Goal: Task Accomplishment & Management: Manage account settings

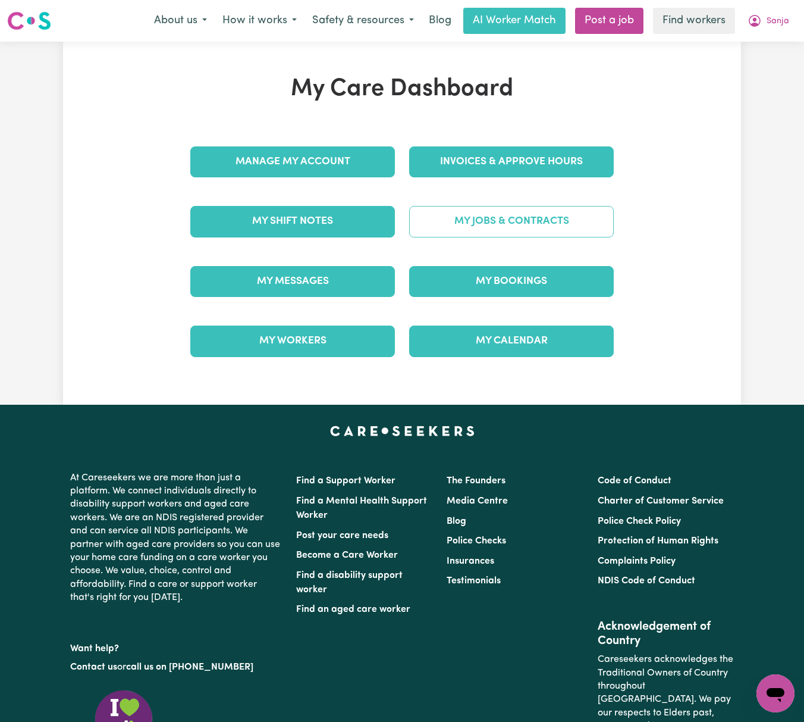
click at [595, 220] on link "My Jobs & Contracts" at bounding box center [511, 221] width 205 height 31
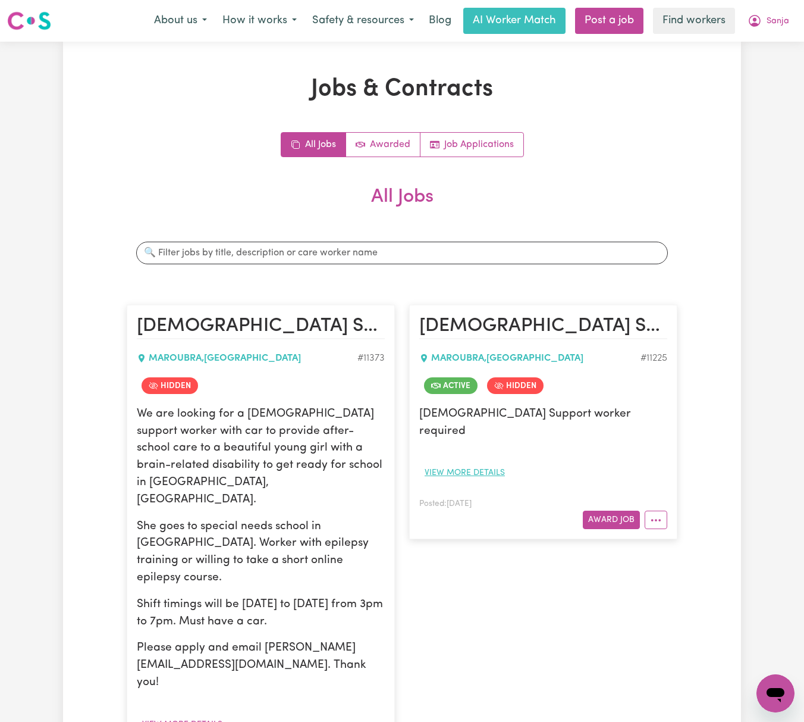
click at [493, 463] on button "View more details" at bounding box center [464, 472] width 91 height 18
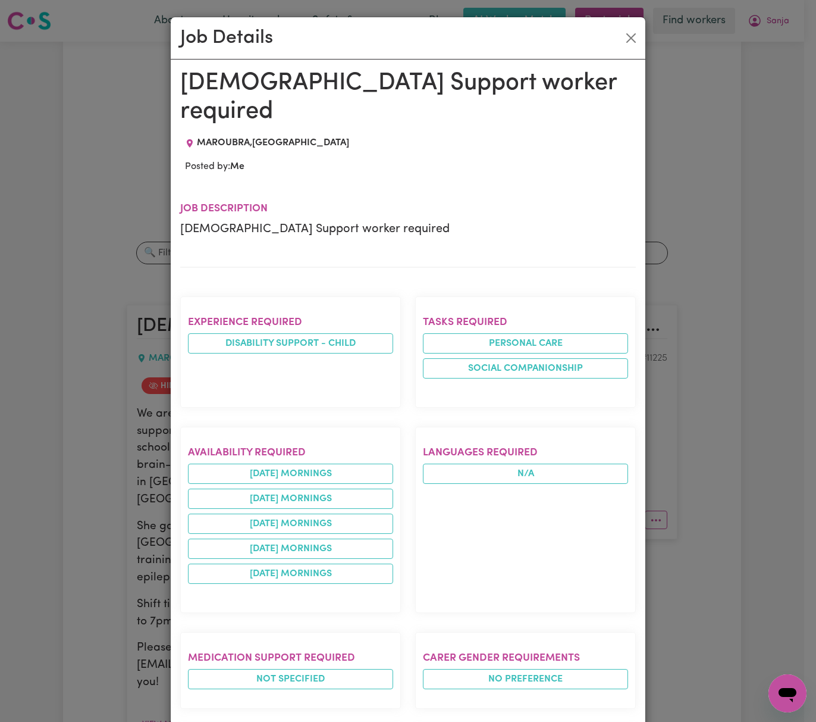
click at [726, 434] on div "Job Details [DEMOGRAPHIC_DATA] Support worker required MAROUBRA , [GEOGRAPHIC_D…" at bounding box center [408, 361] width 816 height 722
click at [672, 433] on div "Job Details [DEMOGRAPHIC_DATA] Support worker required MAROUBRA , [GEOGRAPHIC_D…" at bounding box center [408, 361] width 816 height 722
click at [634, 42] on div "Job Details" at bounding box center [408, 38] width 475 height 42
click at [610, 26] on div "Job Details" at bounding box center [408, 38] width 475 height 42
click at [623, 32] on button "Close" at bounding box center [631, 38] width 19 height 19
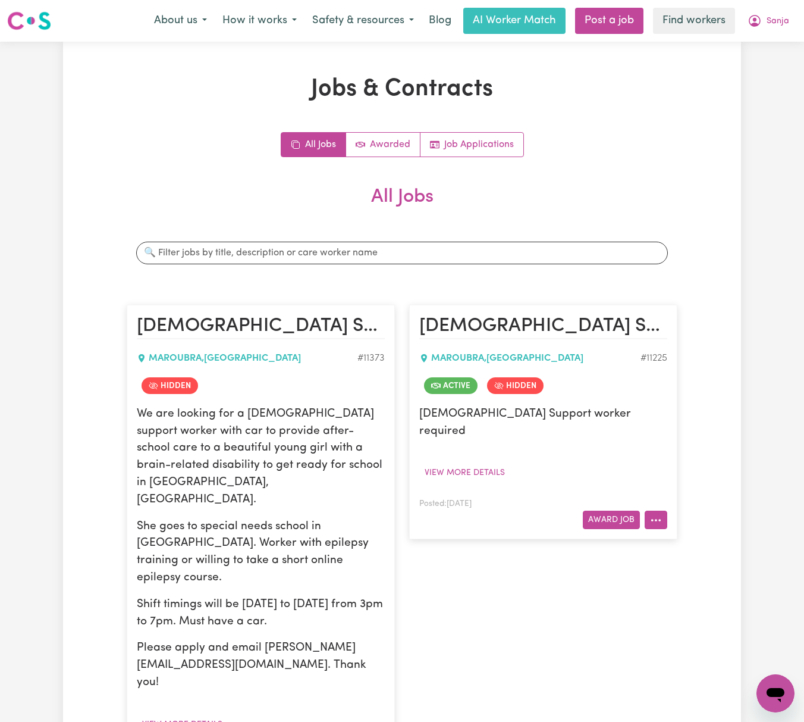
click at [660, 510] on button "More options" at bounding box center [656, 519] width 23 height 18
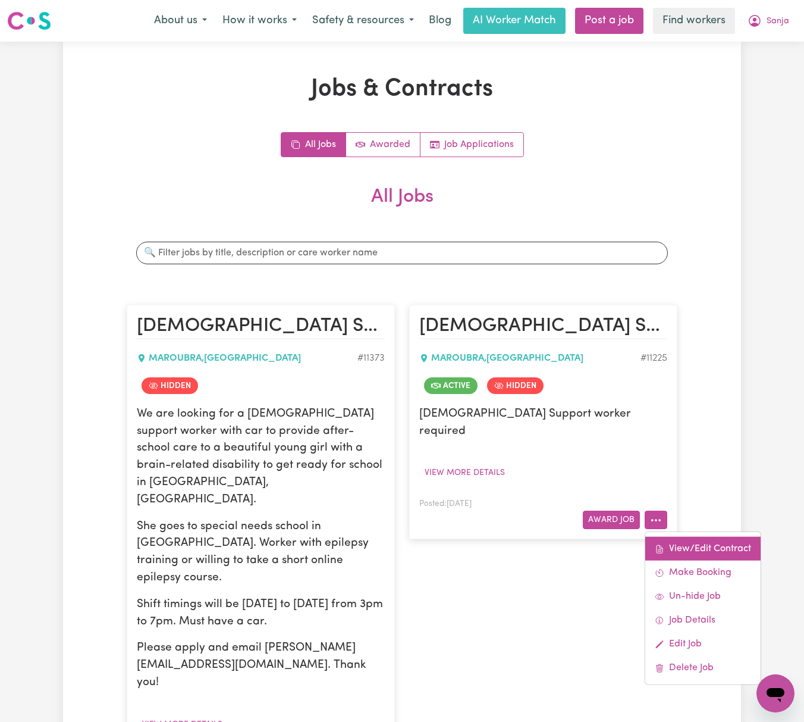
click at [669, 537] on link "View/Edit Contract" at bounding box center [702, 549] width 115 height 24
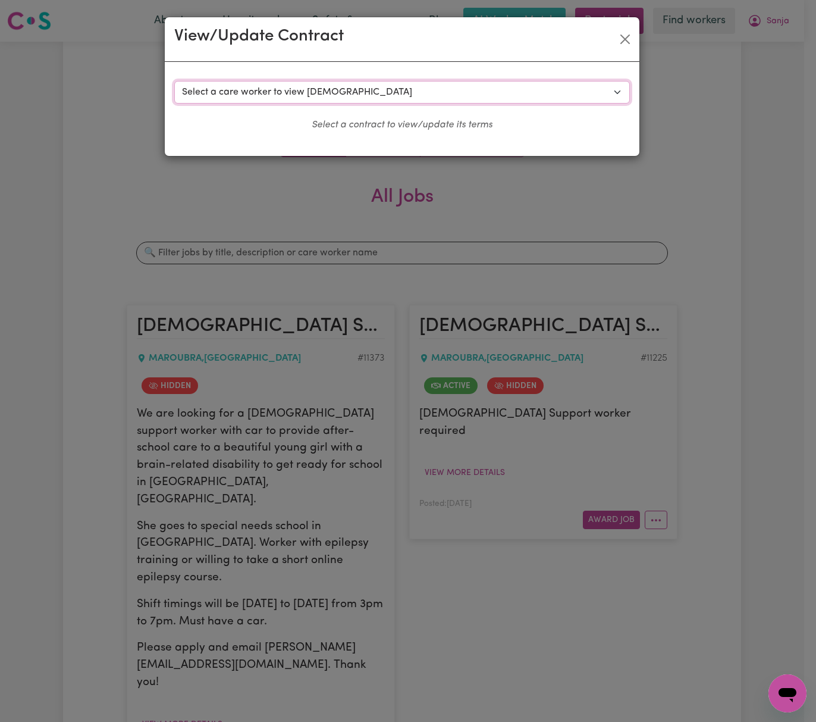
click at [522, 92] on select "Select a care worker to view [DEMOGRAPHIC_DATA] #8434 - [PERSON_NAME] (contract…" at bounding box center [402, 92] width 456 height 23
select select "8056"
click at [174, 81] on select "Select a care worker to view [DEMOGRAPHIC_DATA] #8434 - [PERSON_NAME] (contract…" at bounding box center [402, 92] width 456 height 23
select select "WEEKDAY_DAYTIME"
select select "ASSISTANCE_SELF_CARE"
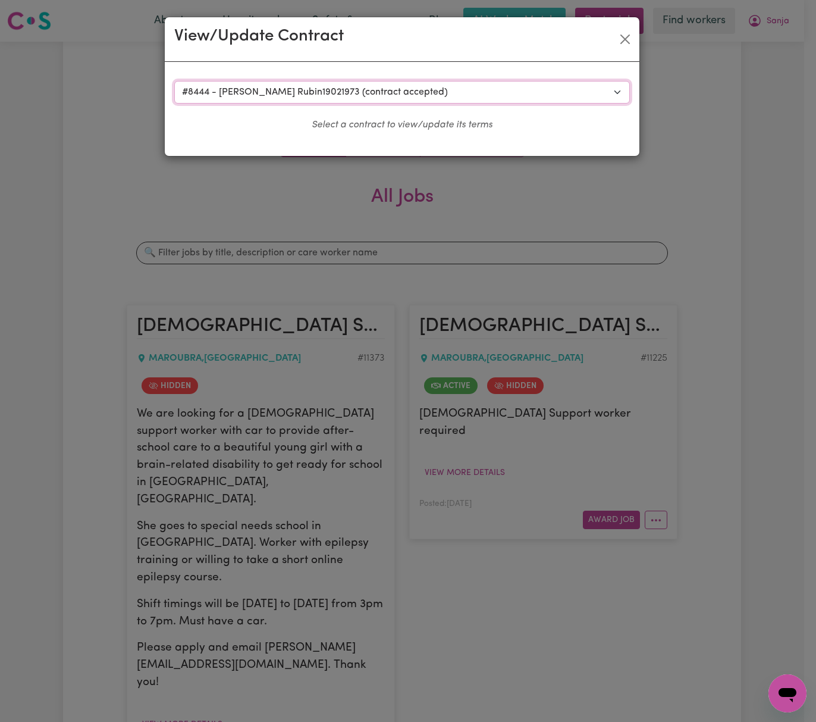
select select "ONE"
select select "[DATE]"
select select "ASSISTANCE_SELF_CARE"
select select "ONE"
select select "[DATE]"
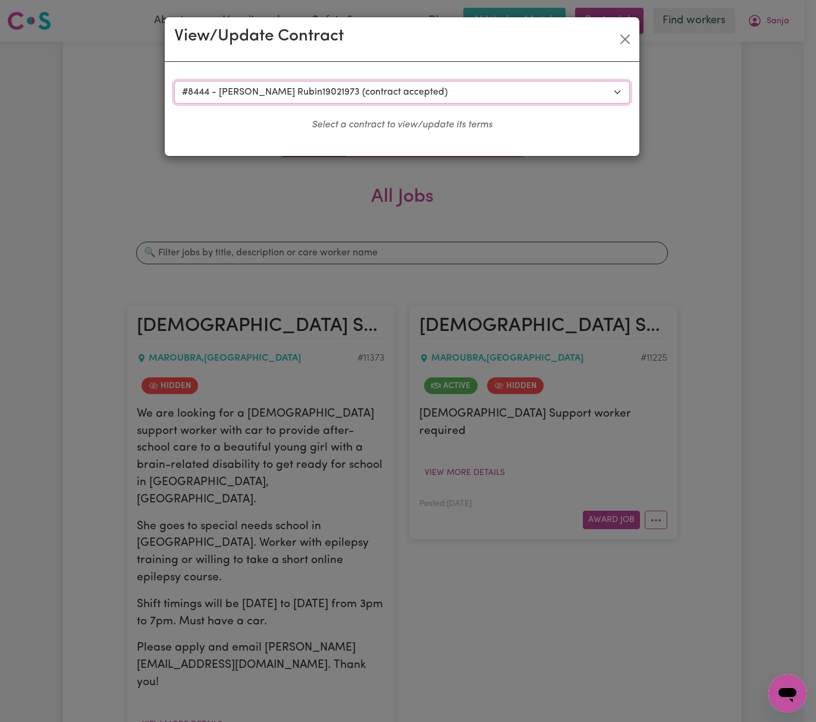
select select "ASSISTANCE_SELF_CARE"
select select "ONE"
select select "PUBLIC_HOLIDAY"
select select "ASSISTANCE_SELF_CARE"
select select "ONE"
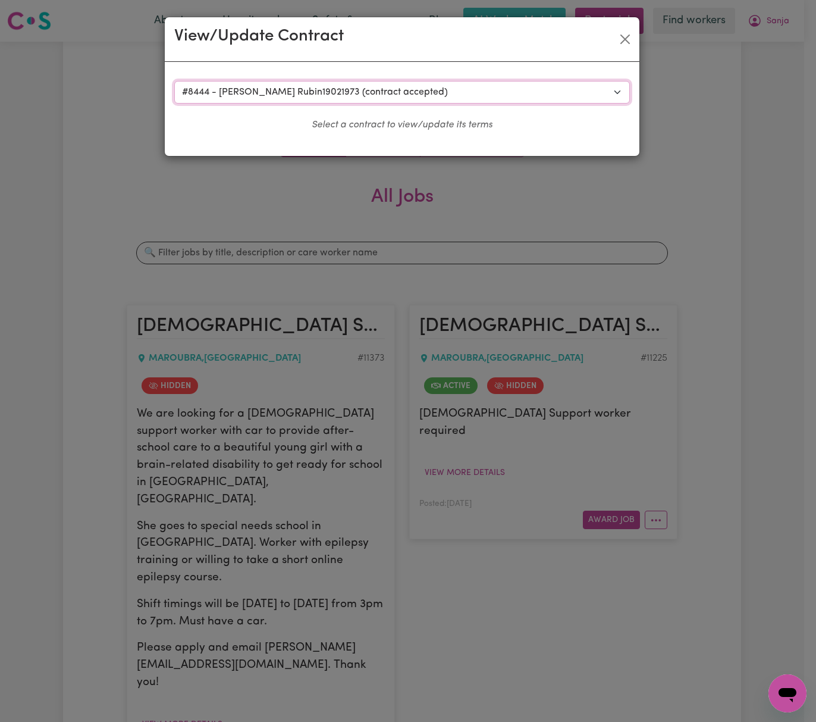
select select "WEEKDAY_EVENING"
select select "ASSISTANCE_SELF_CARE"
select select "ONE"
select select "OVERNIGHT_ACTIVE"
select select "OVERNIGHT_ACTIVE_STANDARD"
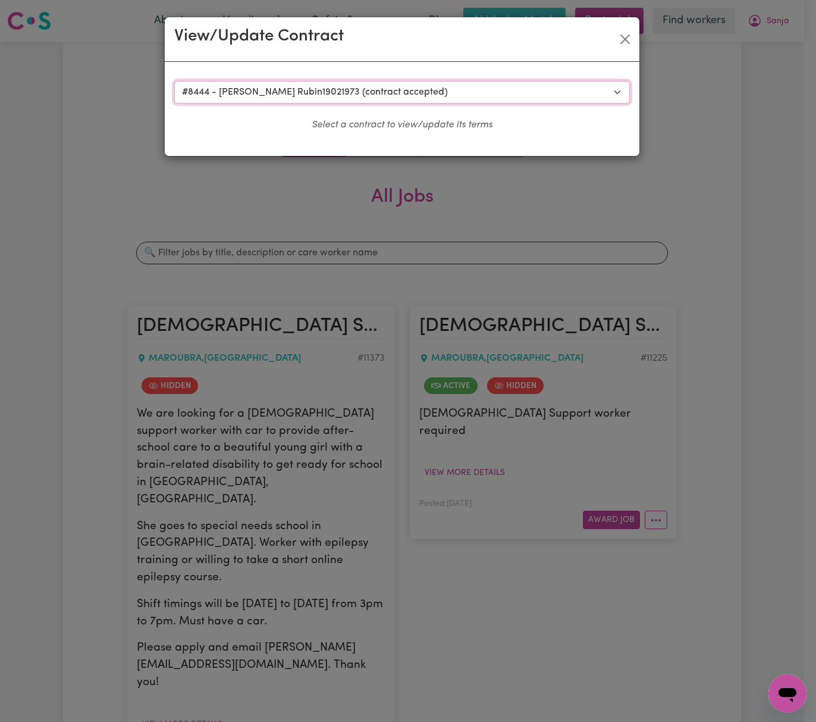
select select "ONE"
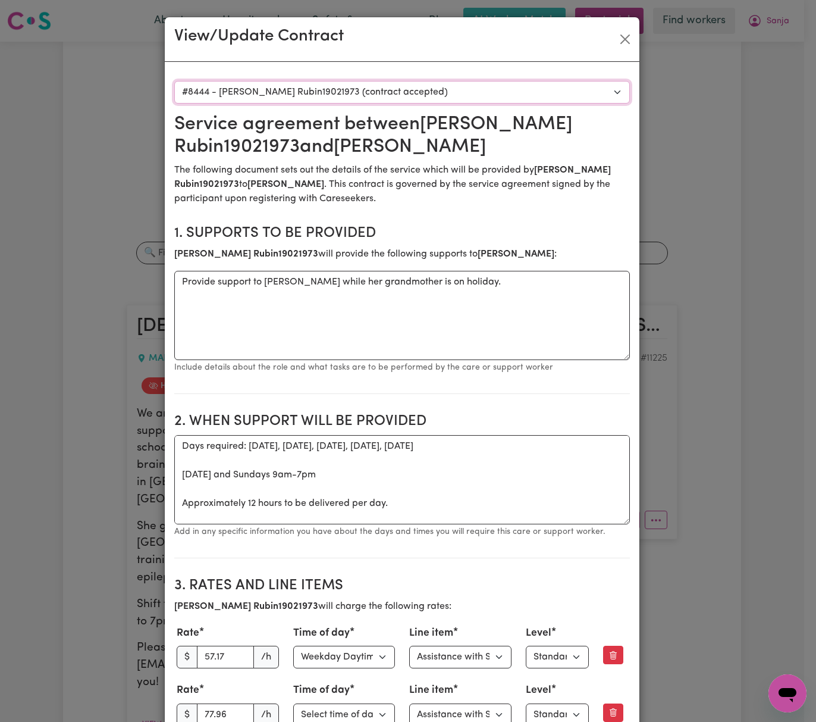
click at [534, 93] on select "Select a care worker to view [DEMOGRAPHIC_DATA] #8434 - [PERSON_NAME] (contract…" at bounding box center [402, 92] width 456 height 23
select select "8046"
click at [174, 81] on select "Select a care worker to view [DEMOGRAPHIC_DATA] #8434 - [PERSON_NAME] (contract…" at bounding box center [402, 92] width 456 height 23
type textarea "Provide overnight support while [PERSON_NAME]'s guardian is pon holiday"
type textarea "Mon-[DATE] 3-7pm"
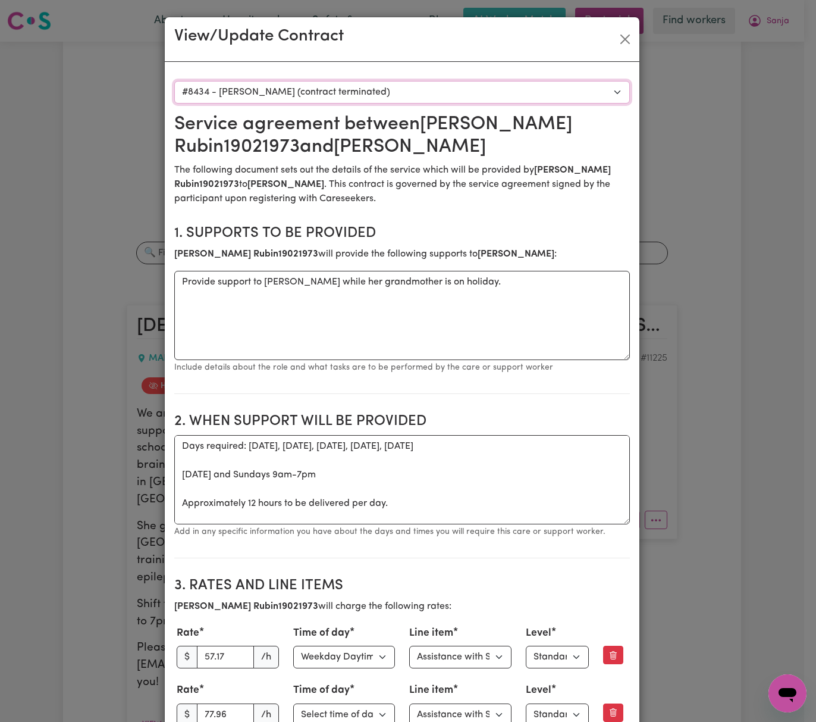
type input "55"
type input "75"
type input "95"
type input "120"
type textarea "Please note when submitting an invoice for a flat rate overnight you just need …"
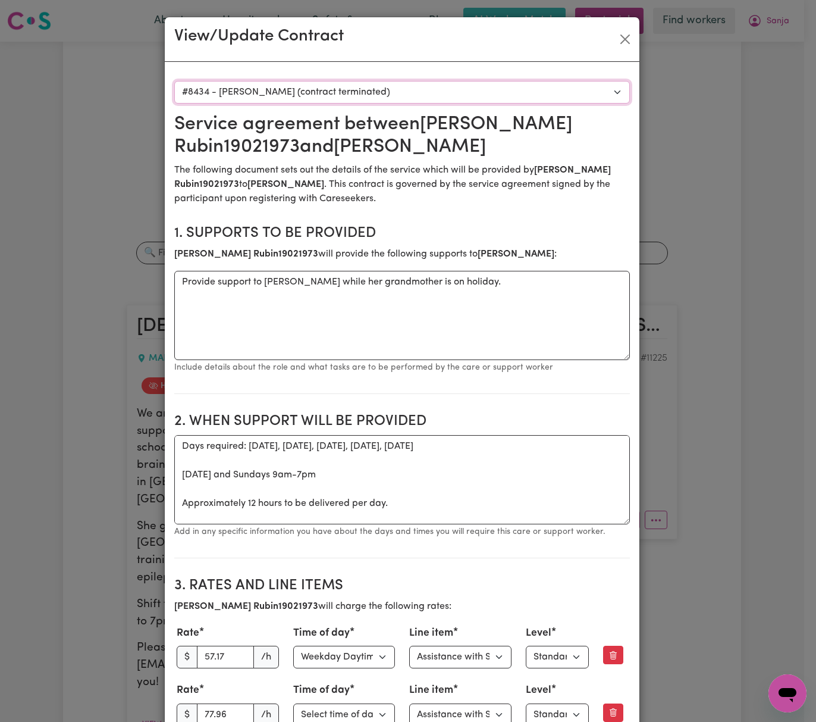
type input "[PERSON_NAME]"
type input "Grandmother"
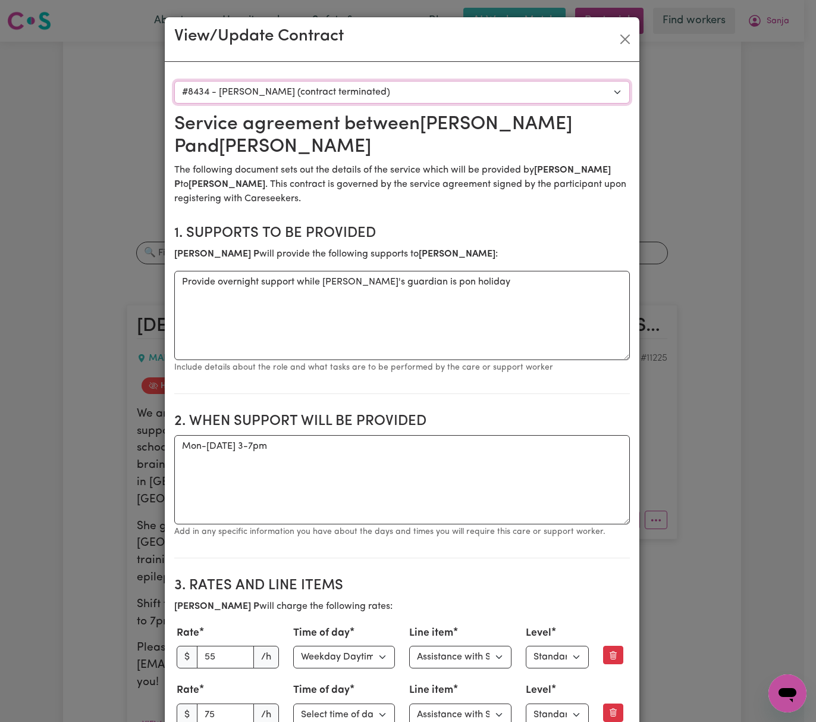
click at [512, 88] on select "Select a care worker to view [DEMOGRAPHIC_DATA] #8434 - [PERSON_NAME] (contract…" at bounding box center [402, 92] width 456 height 23
select select "8056"
click at [174, 81] on select "Select a care worker to view [DEMOGRAPHIC_DATA] #8434 - [PERSON_NAME] (contract…" at bounding box center [402, 92] width 456 height 23
type textarea "Provide support to [PERSON_NAME] while her grandmother is on holiday."
type textarea "Days required: [DATE], [DATE], [DATE], [DATE], [DATE] [DATE] and Sundays 9am-7p…"
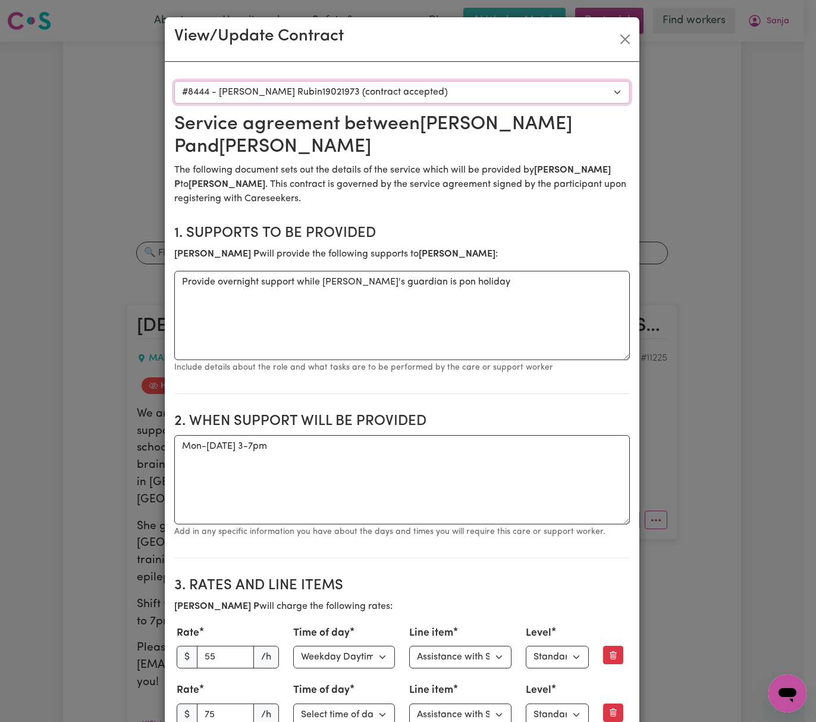
type input "57.17"
type input "77.96"
type input "98.75"
type input "124.74"
type input "[PERSON_NAME]"
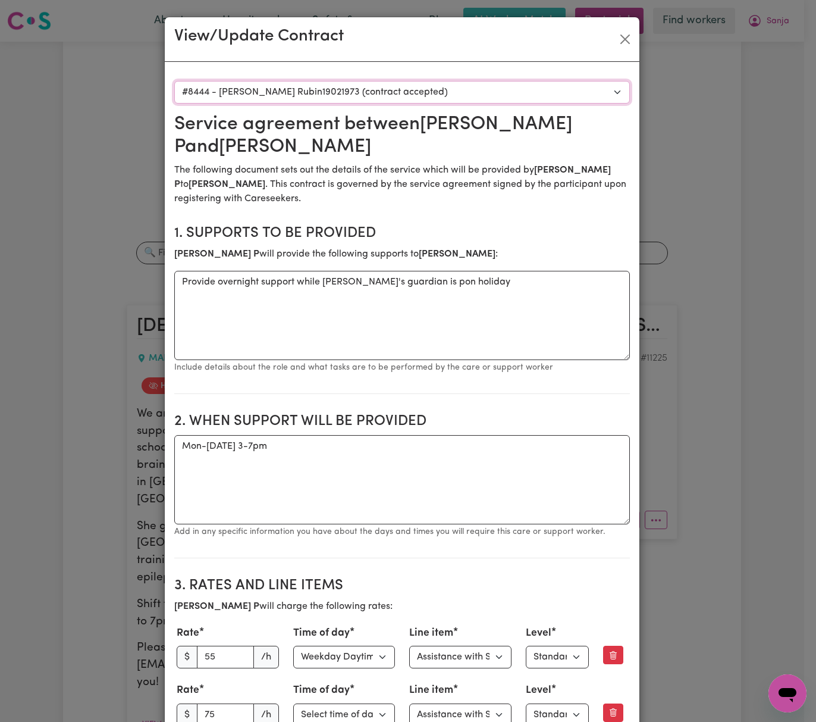
type input "grandmother"
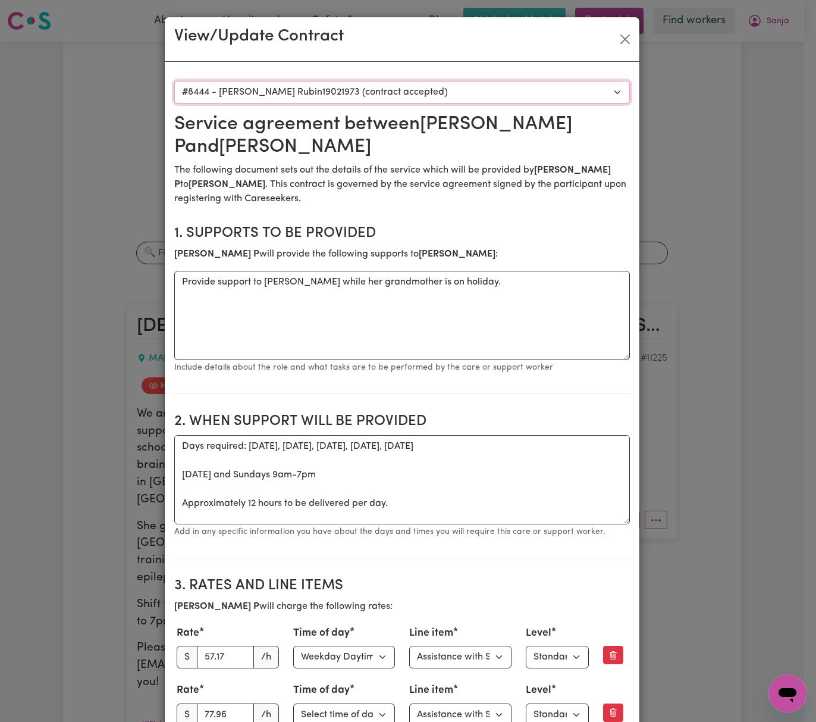
select select "WEEKDAY_EVENING"
select select "ASSISTANCE_SELF_CARE"
select select "ONE"
select select "OVERNIGHT_ACTIVE"
select select "OVERNIGHT_ACTIVE_STANDARD"
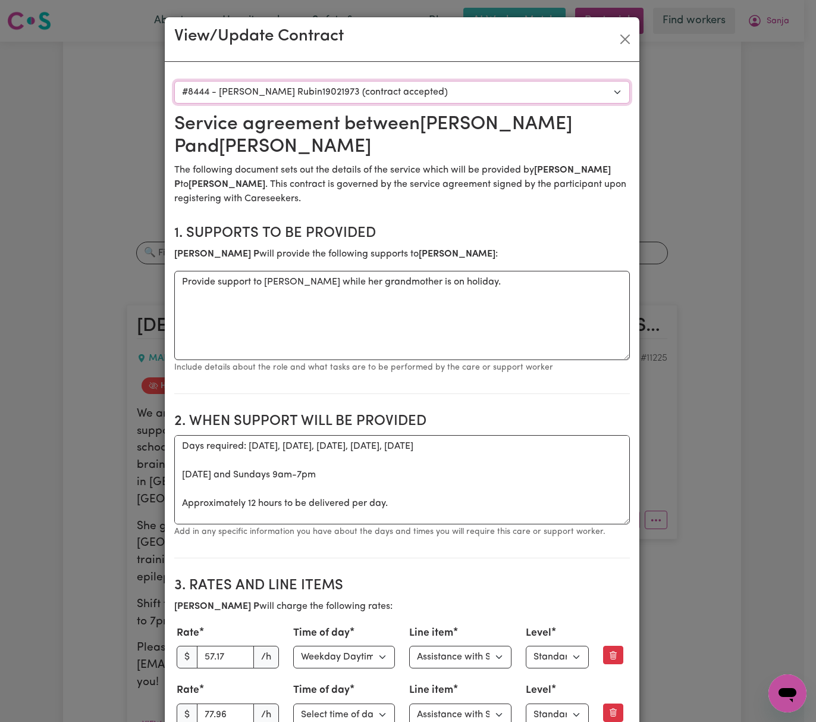
select select "ONE"
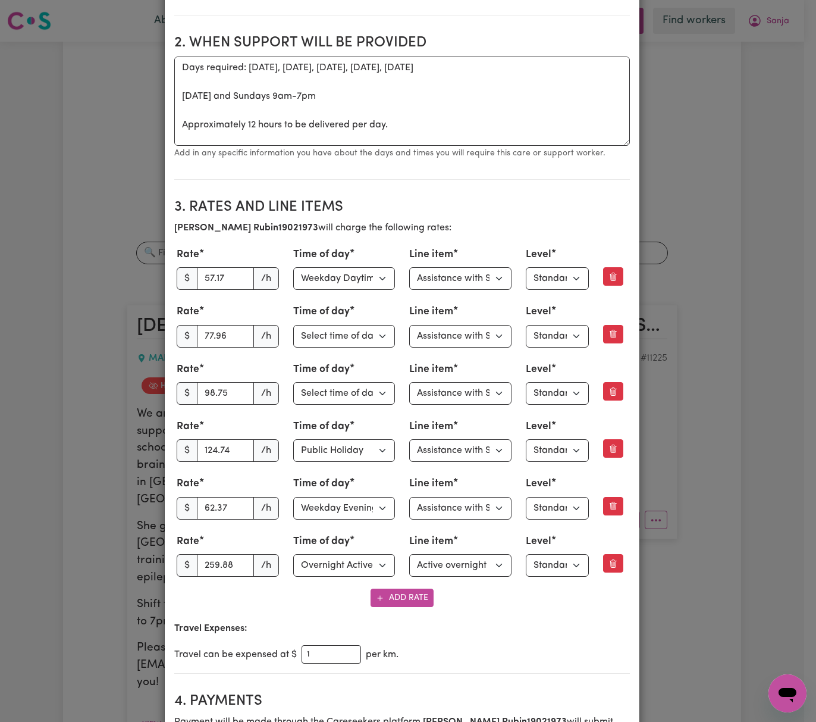
scroll to position [396, 0]
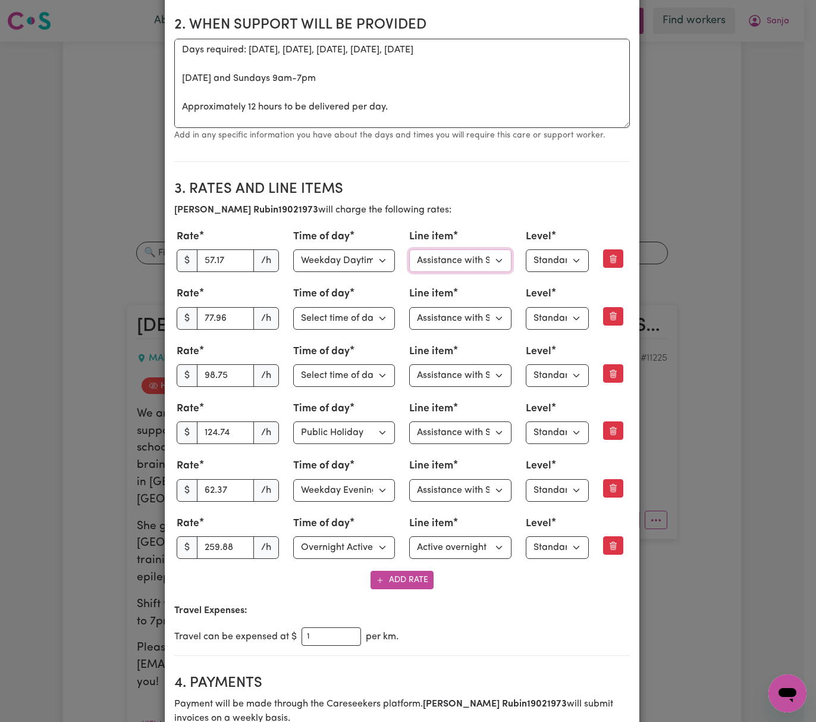
click at [444, 257] on select "Select line item Assistance with Self Care Activities Assistance with personal …" at bounding box center [460, 260] width 102 height 23
click at [535, 189] on h2 "3. Rates and Line Items" at bounding box center [402, 189] width 456 height 17
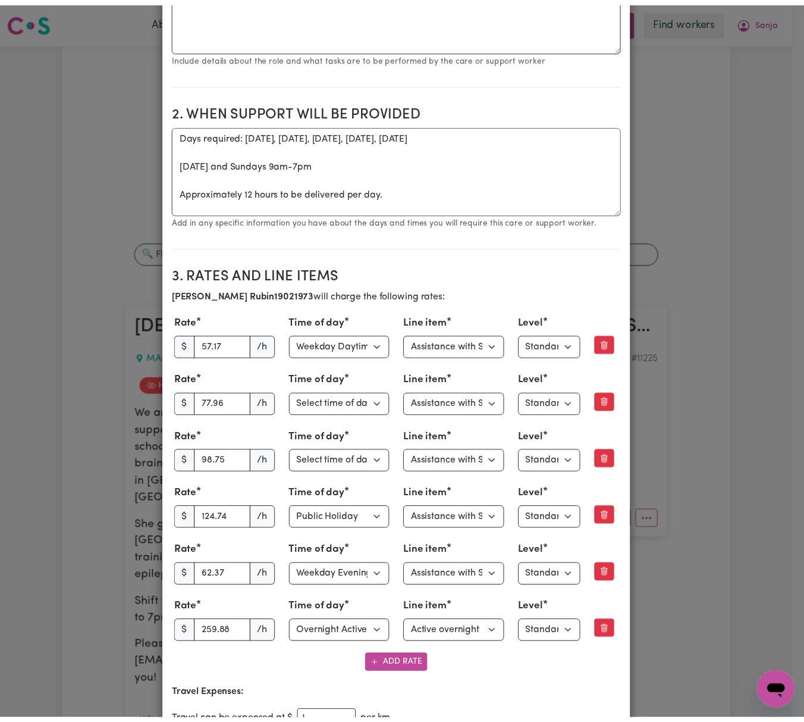
scroll to position [0, 0]
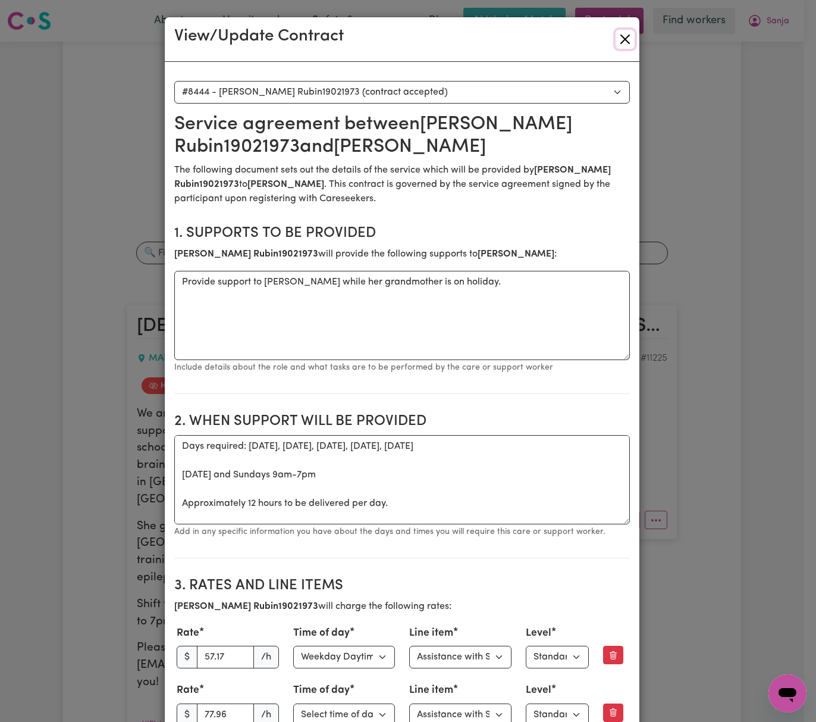
click at [616, 36] on button "Close" at bounding box center [625, 39] width 19 height 19
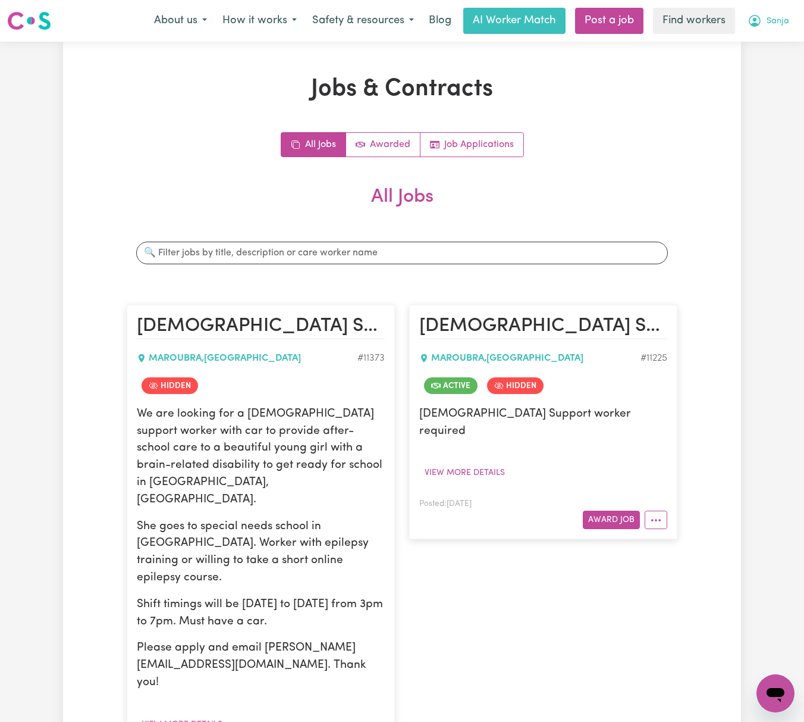
click at [773, 17] on span "Sanja" at bounding box center [778, 21] width 23 height 13
click at [770, 65] on link "Logout" at bounding box center [750, 68] width 94 height 23
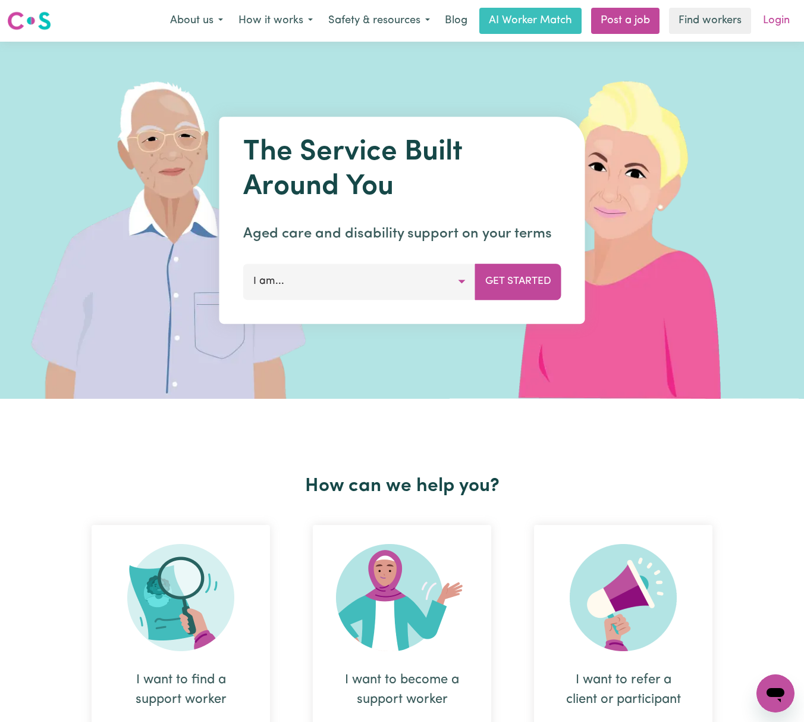
click at [786, 12] on link "Login" at bounding box center [776, 21] width 41 height 26
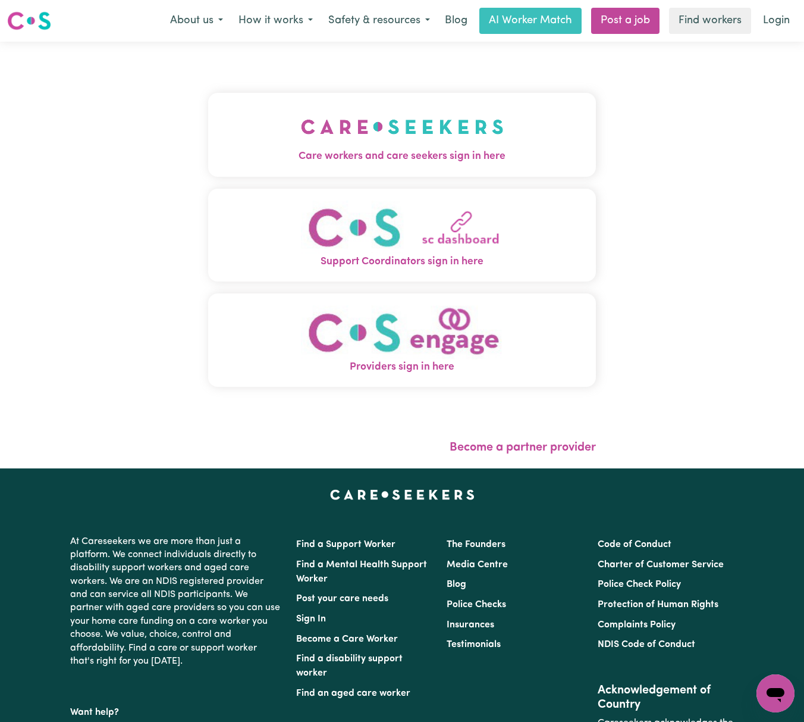
drag, startPoint x: 429, startPoint y: 108, endPoint x: 431, endPoint y: 121, distance: 13.9
click at [429, 108] on button "Care workers and care seekers sign in here" at bounding box center [402, 134] width 388 height 83
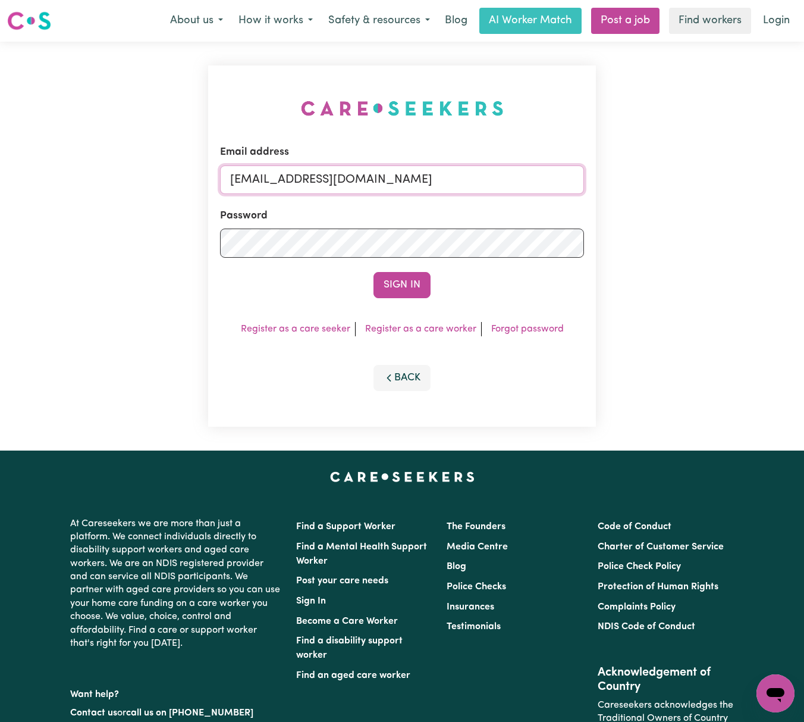
drag, startPoint x: 324, startPoint y: 174, endPoint x: 327, endPoint y: 181, distance: 7.0
click at [324, 174] on input "[EMAIL_ADDRESS][DOMAIN_NAME]" at bounding box center [402, 179] width 364 height 29
drag, startPoint x: 294, startPoint y: 175, endPoint x: 796, endPoint y: 174, distance: 502.1
click at [796, 174] on div "Email address [EMAIL_ADDRESS][DOMAIN_NAME] Password Sign In Register as a care …" at bounding box center [402, 246] width 804 height 409
type input "[EMAIL_ADDRESS][DOMAIN_NAME]"
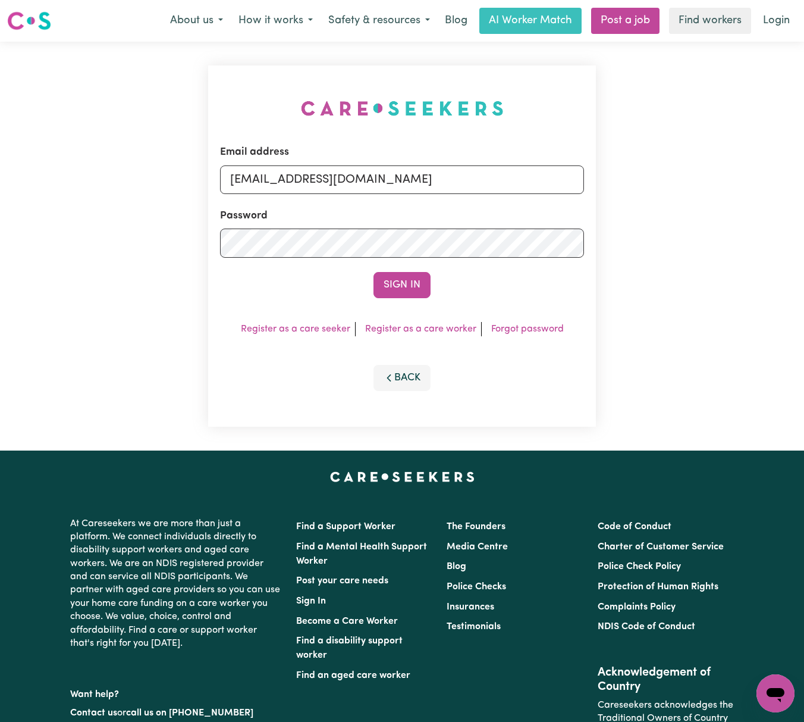
click at [374, 272] on button "Sign In" at bounding box center [402, 285] width 57 height 26
